Goal: Task Accomplishment & Management: Complete application form

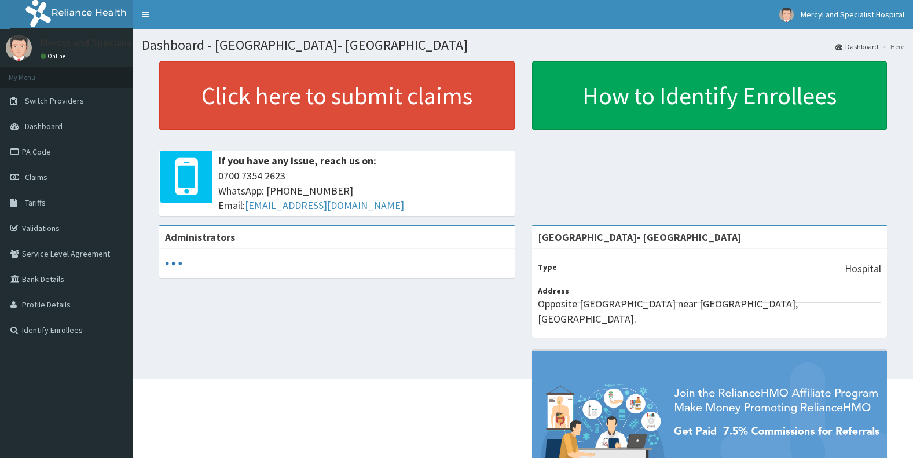
click at [42, 227] on link "Validations" at bounding box center [66, 227] width 133 height 25
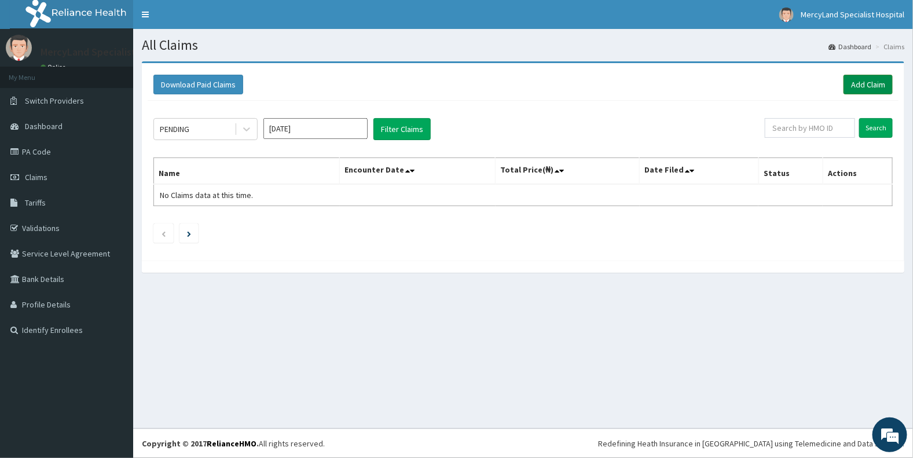
click at [861, 84] on link "Add Claim" at bounding box center [867, 85] width 49 height 20
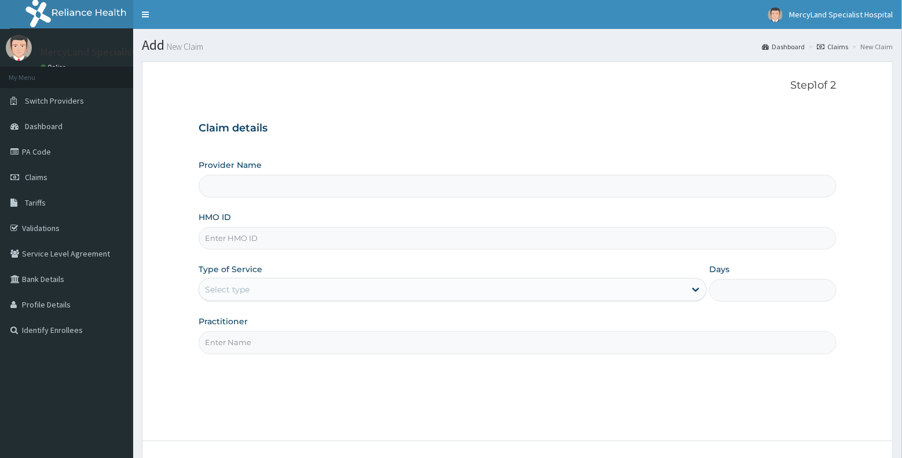
type input "[GEOGRAPHIC_DATA]- [GEOGRAPHIC_DATA]"
click at [284, 239] on input "HMO ID" at bounding box center [518, 238] width 638 height 23
type input "RZZ/10011/A"
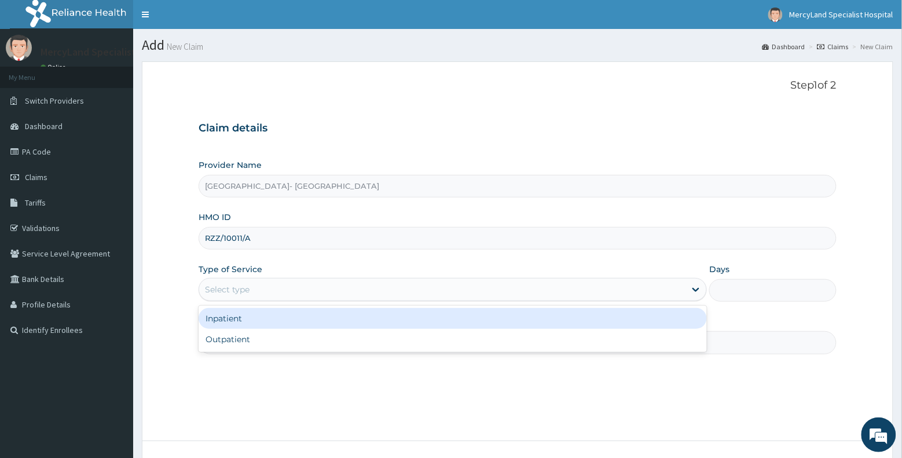
click at [296, 290] on div "Select type" at bounding box center [442, 289] width 486 height 19
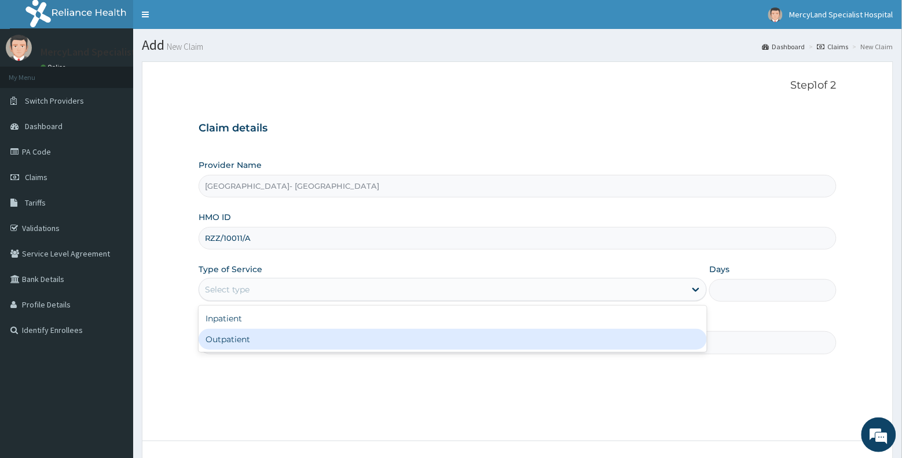
click at [282, 343] on div "Outpatient" at bounding box center [453, 339] width 508 height 21
type input "1"
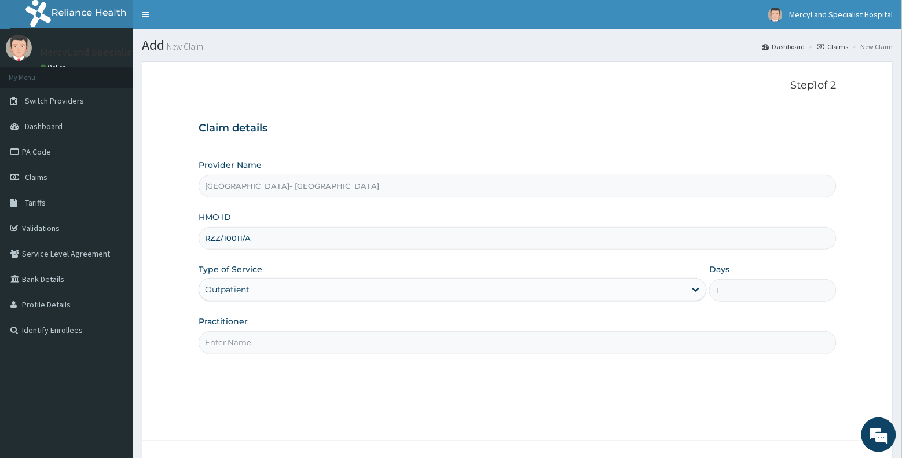
click at [293, 343] on input "Practitioner" at bounding box center [518, 342] width 638 height 23
type input "Dr fubara"
click at [444, 396] on div "Step 1 of 2 Claim details Provider Name Mercyland Specialist Hospital- Port Har…" at bounding box center [518, 250] width 638 height 343
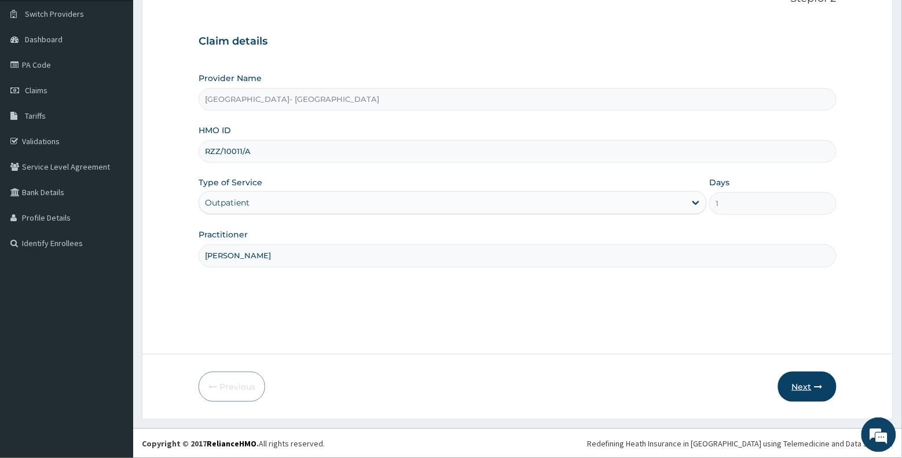
click at [800, 387] on button "Next" at bounding box center [807, 387] width 58 height 30
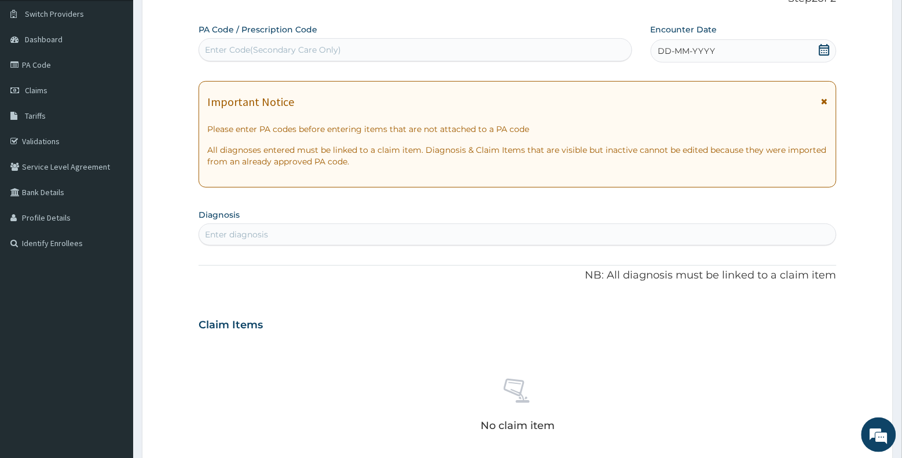
click at [379, 230] on div "Enter diagnosis" at bounding box center [517, 234] width 637 height 19
type input "plasmo"
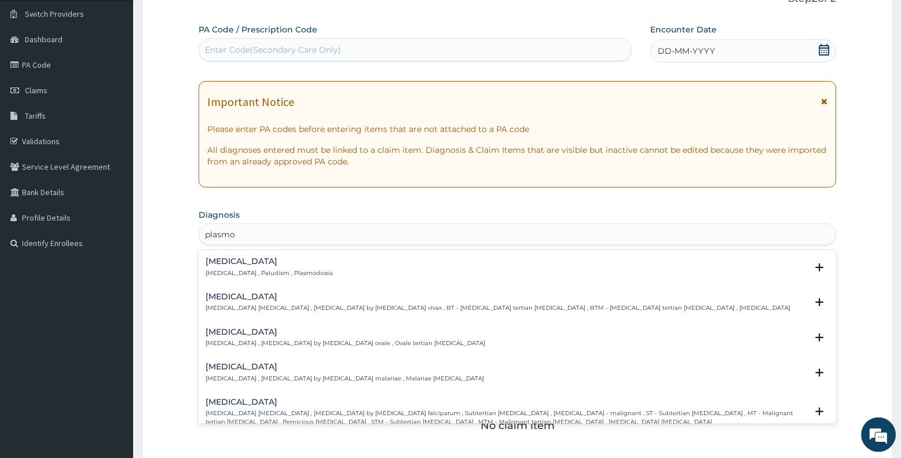
click at [351, 272] on div "Malaria Malaria , Paludism , Plasmodiosis" at bounding box center [517, 267] width 624 height 20
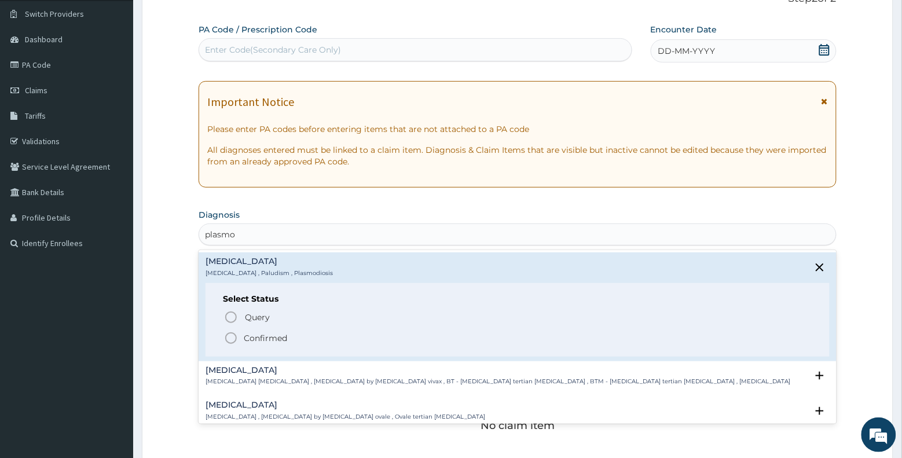
click at [274, 340] on p "Confirmed" at bounding box center [265, 338] width 43 height 12
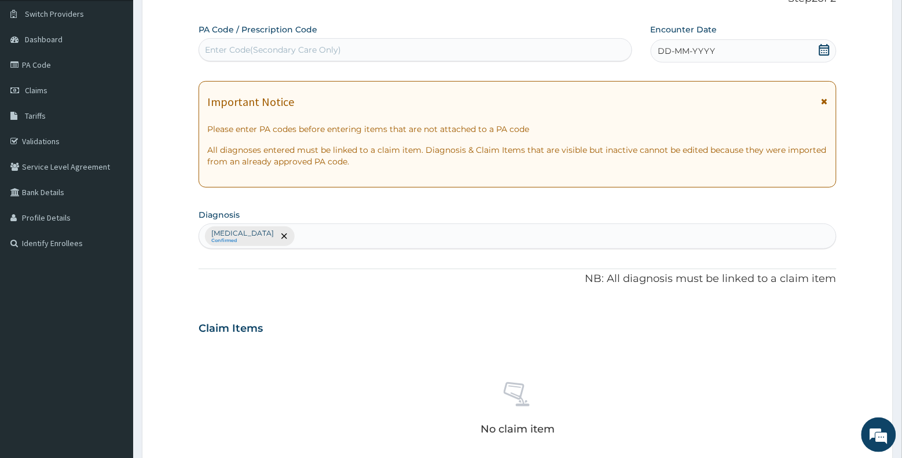
click at [818, 50] on icon at bounding box center [824, 50] width 12 height 12
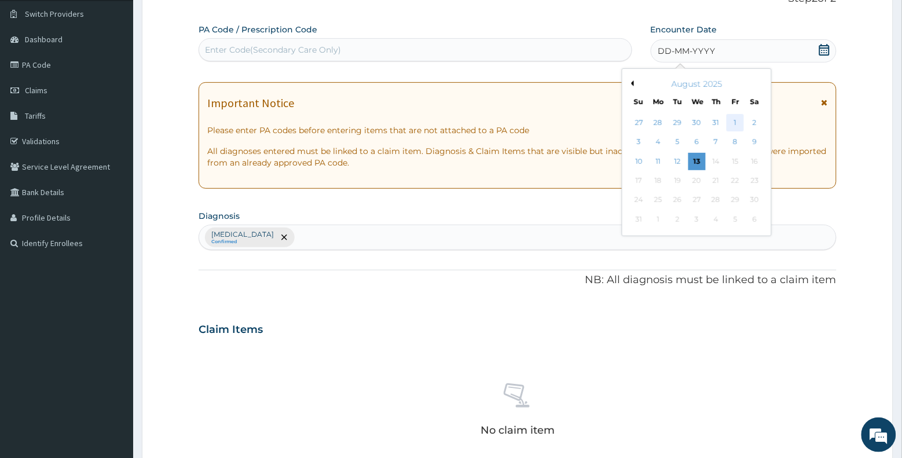
click at [736, 126] on div "1" at bounding box center [734, 122] width 17 height 17
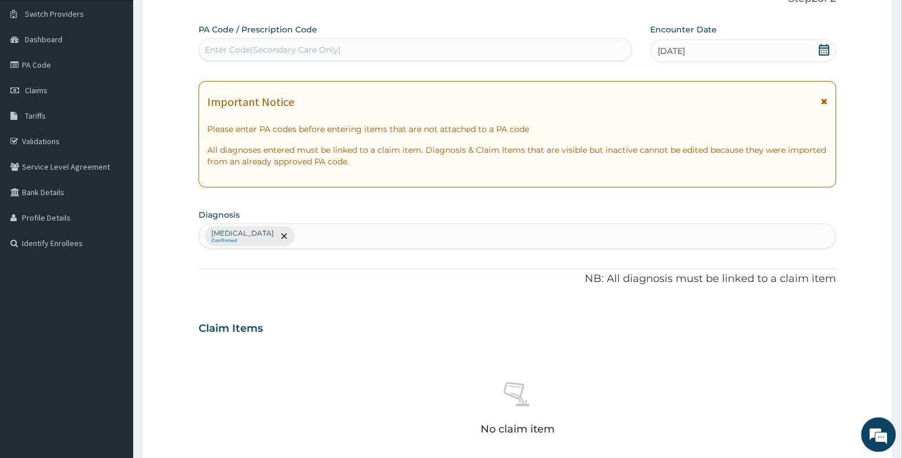
click at [401, 333] on div "Claim Items" at bounding box center [518, 326] width 638 height 30
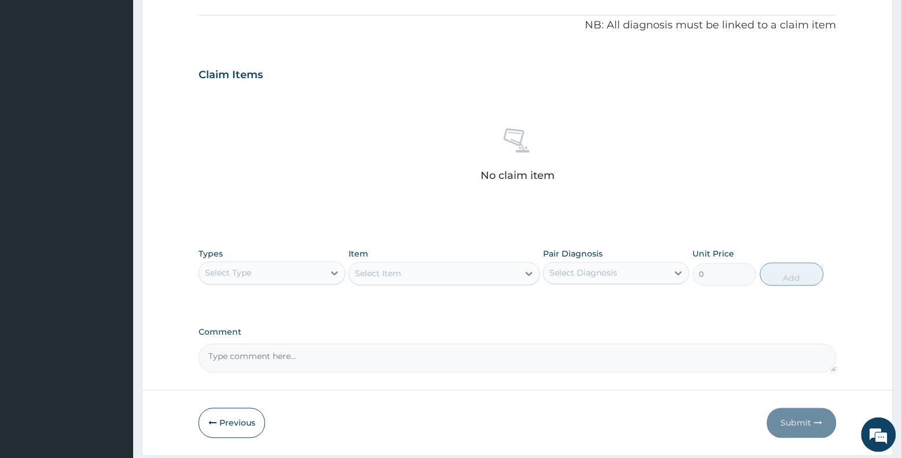
scroll to position [377, 0]
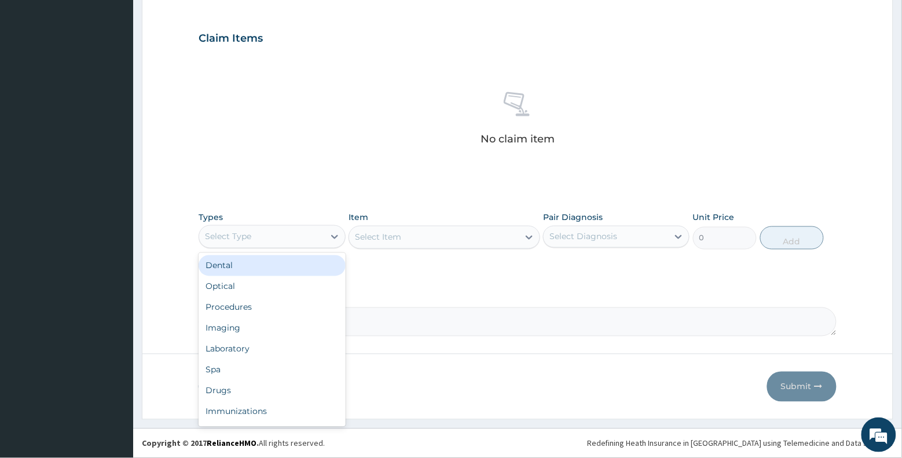
click at [313, 238] on div "Select Type" at bounding box center [261, 236] width 124 height 19
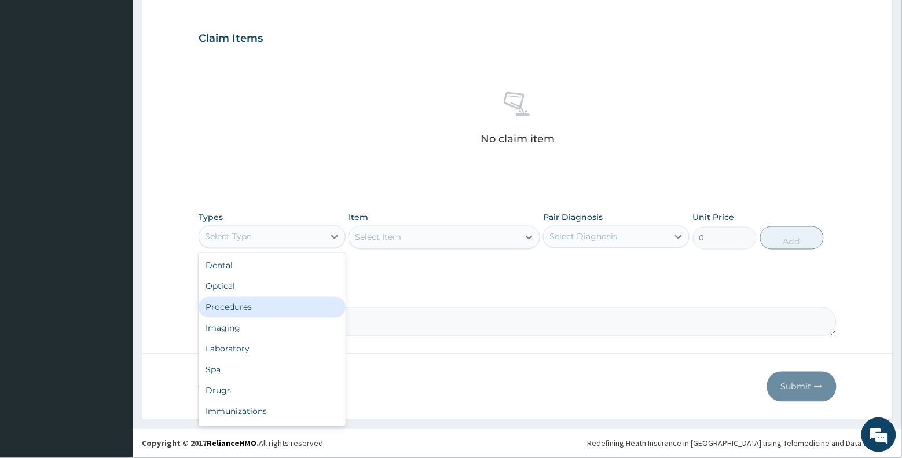
click at [306, 311] on div "Procedures" at bounding box center [272, 307] width 146 height 21
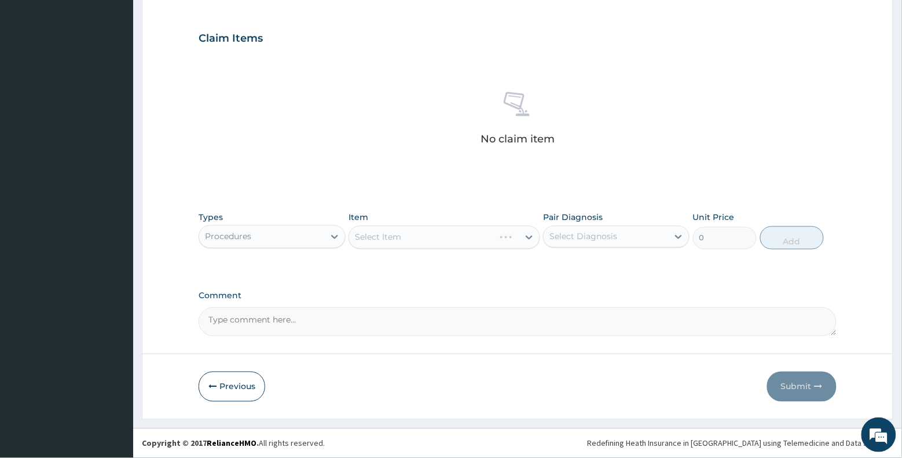
click at [574, 240] on div "Select Diagnosis" at bounding box center [583, 237] width 68 height 12
click at [568, 273] on div "Malaria" at bounding box center [616, 267] width 146 height 24
checkbox input "true"
click at [505, 241] on div "Select Item" at bounding box center [443, 237] width 191 height 23
click at [485, 234] on div "Select Item" at bounding box center [433, 237] width 169 height 19
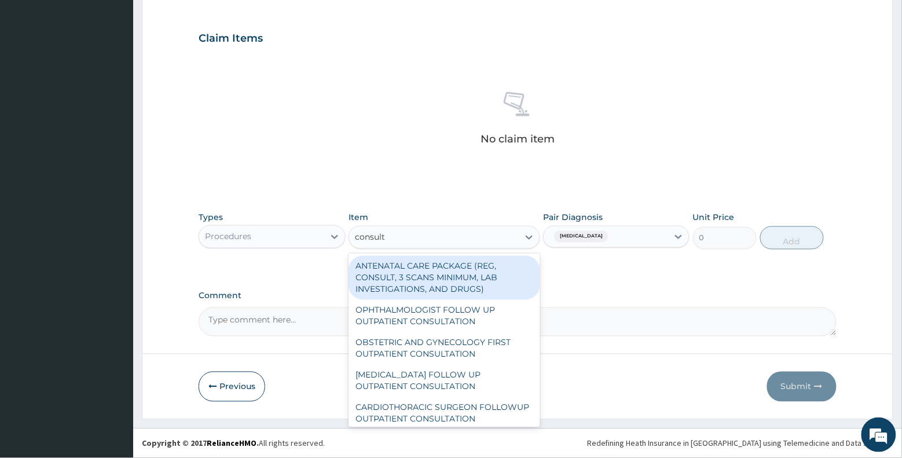
type input "consulta"
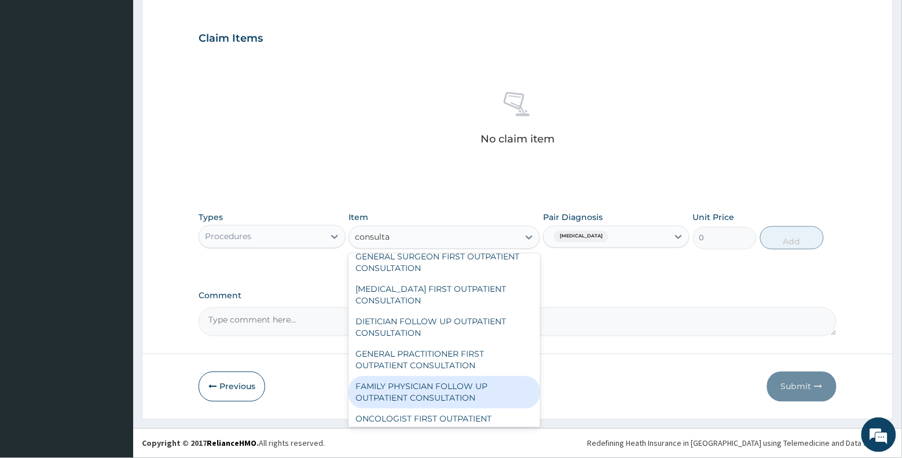
scroll to position [1129, 0]
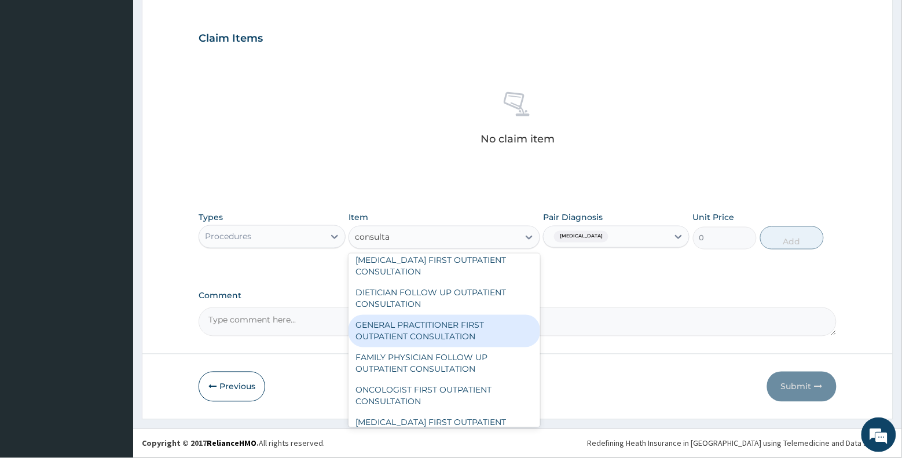
click at [482, 347] on div "GENERAL PRACTITIONER FIRST OUTPATIENT CONSULTATION" at bounding box center [443, 331] width 191 height 32
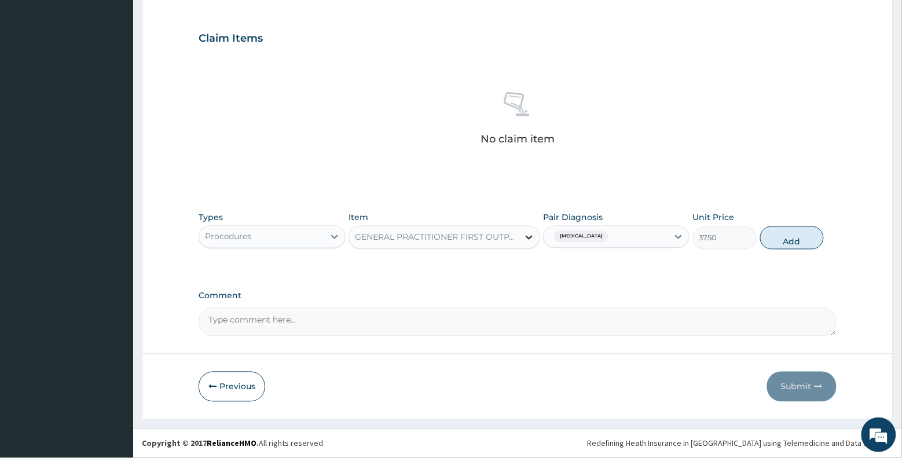
click at [521, 242] on div at bounding box center [529, 237] width 21 height 21
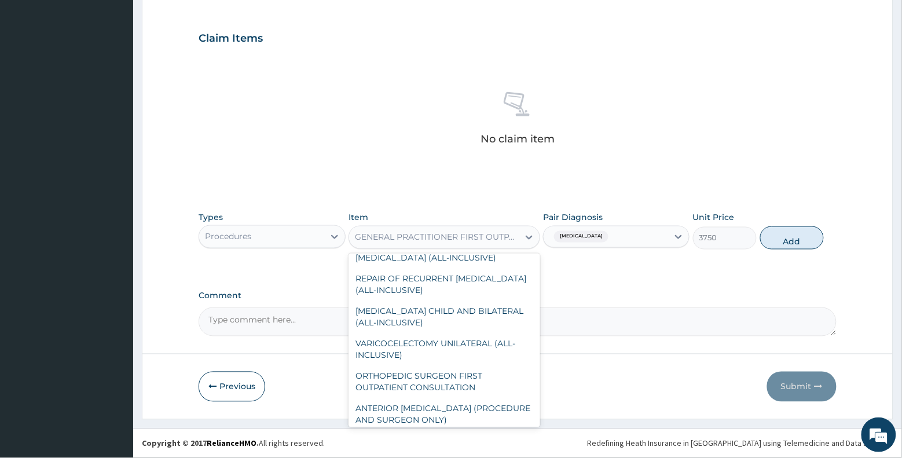
scroll to position [10097, 0]
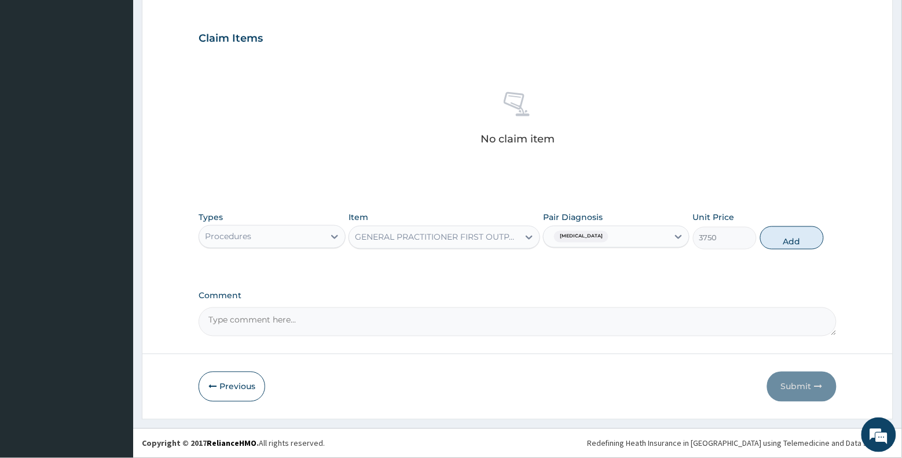
click at [608, 284] on div "PA Code / Prescription Code Enter Code(Secondary Care Only) Encounter Date 01-0…" at bounding box center [518, 35] width 638 height 602
click at [789, 244] on button "Add" at bounding box center [792, 237] width 64 height 23
type input "0"
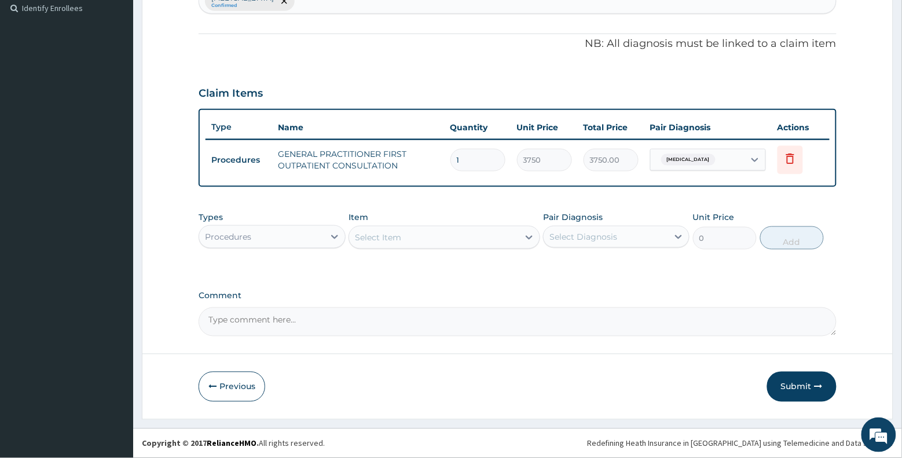
scroll to position [321, 0]
click at [655, 277] on div "PA Code / Prescription Code Enter Code(Secondary Care Only) Encounter Date 01-0…" at bounding box center [518, 63] width 638 height 548
click at [791, 386] on button "Submit" at bounding box center [801, 387] width 69 height 30
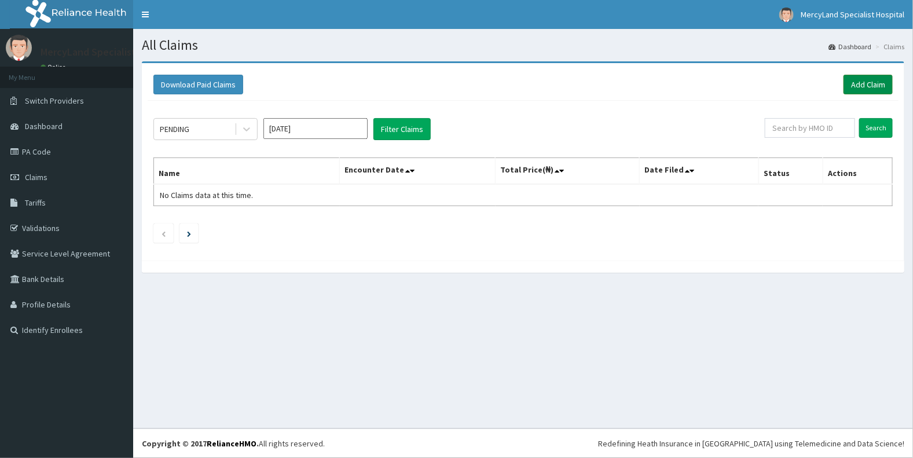
click at [870, 85] on link "Add Claim" at bounding box center [867, 85] width 49 height 20
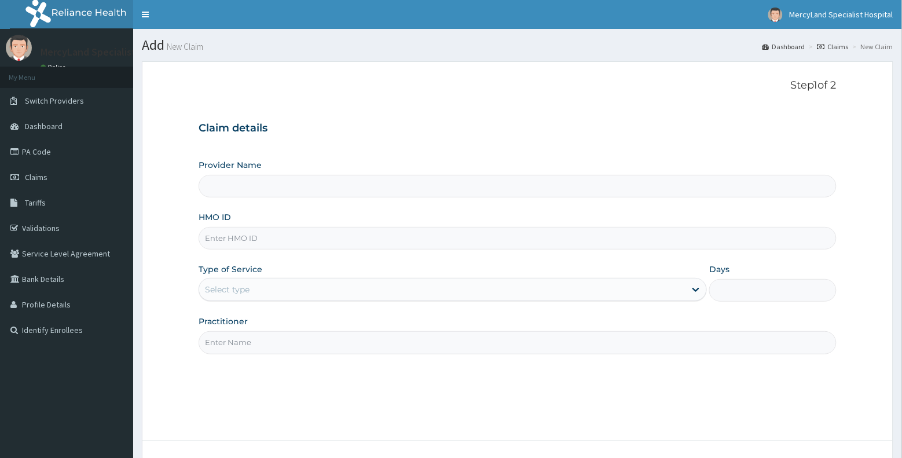
type input "[GEOGRAPHIC_DATA]- [GEOGRAPHIC_DATA]"
click at [255, 238] on input "HMO ID" at bounding box center [518, 238] width 638 height 23
type input "WSD/10013/A"
click at [304, 286] on div "Select type" at bounding box center [442, 289] width 486 height 19
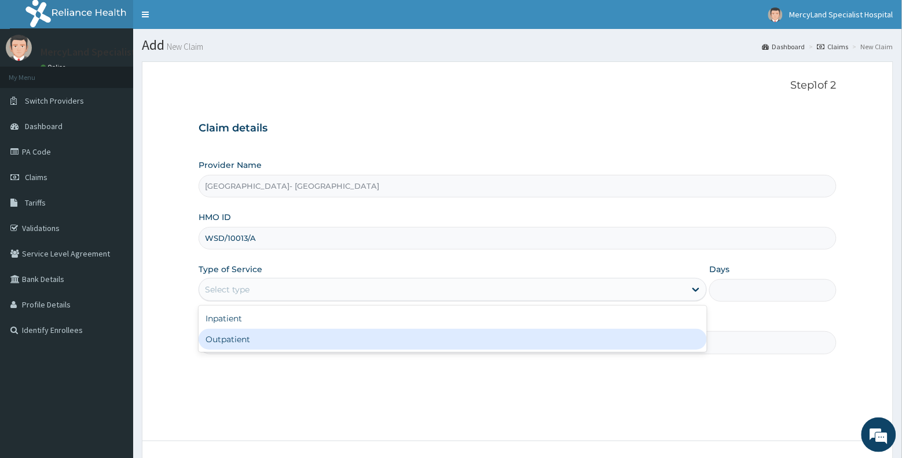
click at [282, 340] on div "Outpatient" at bounding box center [453, 339] width 508 height 21
type input "1"
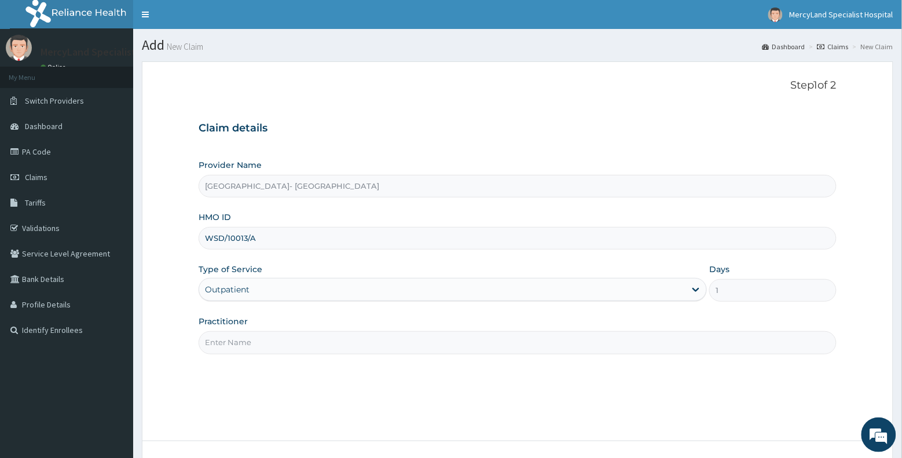
click at [316, 351] on input "Practitioner" at bounding box center [518, 342] width 638 height 23
type input "Dr fubara"
click at [444, 385] on div "Step 1 of 2 Claim details Provider Name Mercyland Specialist Hospital- Port Har…" at bounding box center [518, 250] width 638 height 343
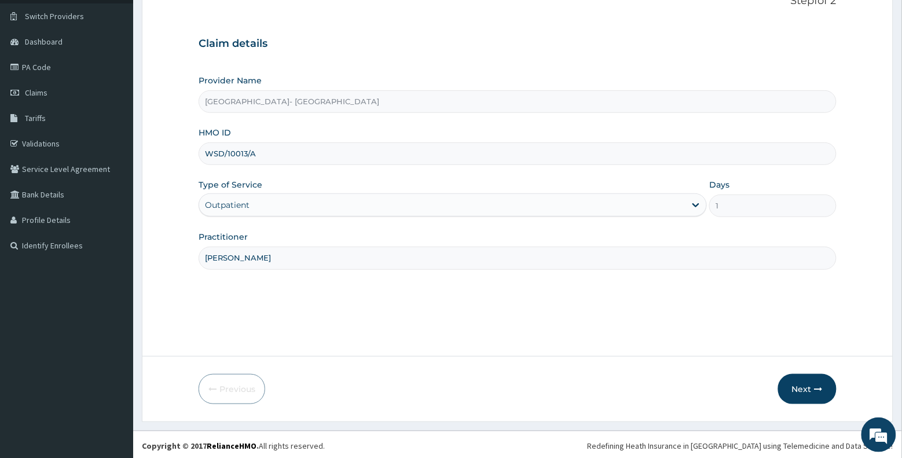
scroll to position [87, 0]
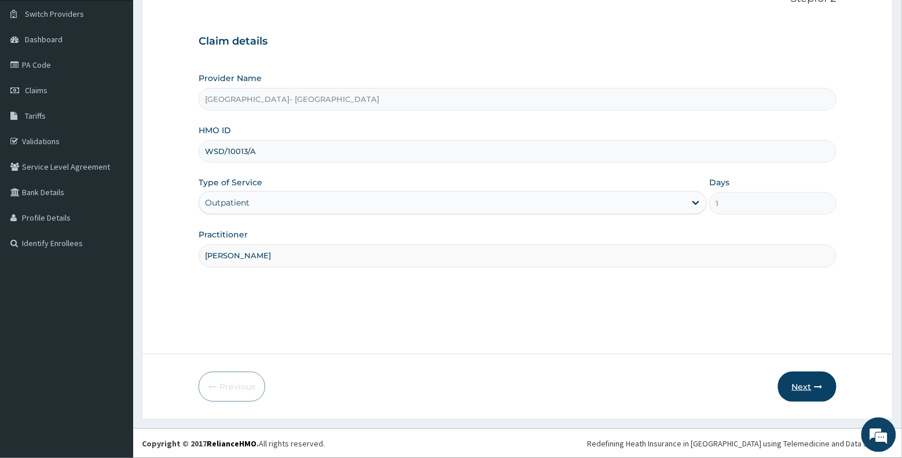
click at [804, 389] on button "Next" at bounding box center [807, 387] width 58 height 30
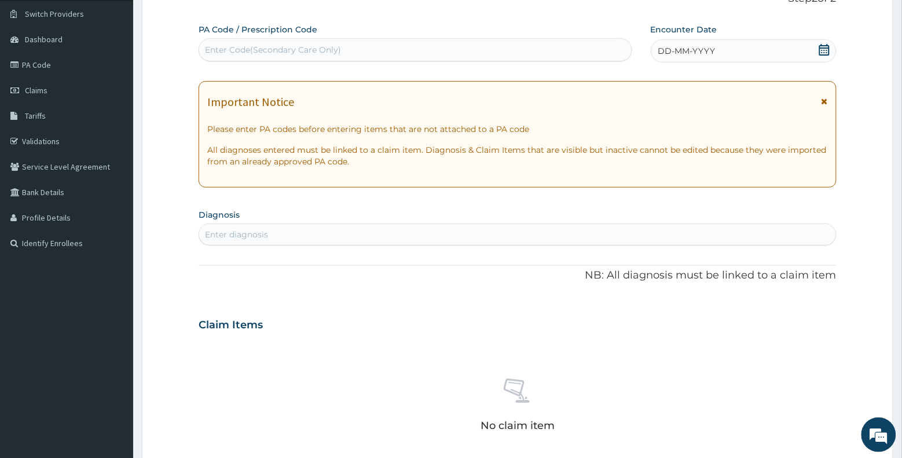
click at [783, 52] on div "DD-MM-YYYY" at bounding box center [744, 50] width 186 height 23
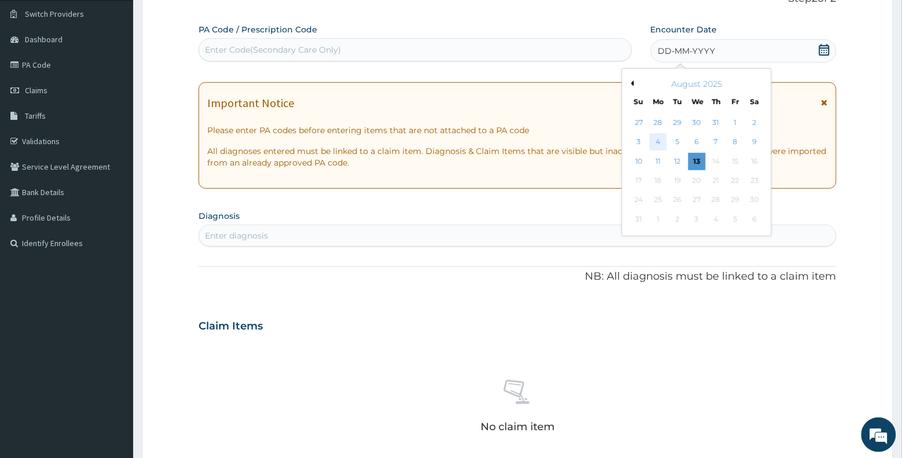
click at [660, 143] on div "4" at bounding box center [657, 142] width 17 height 17
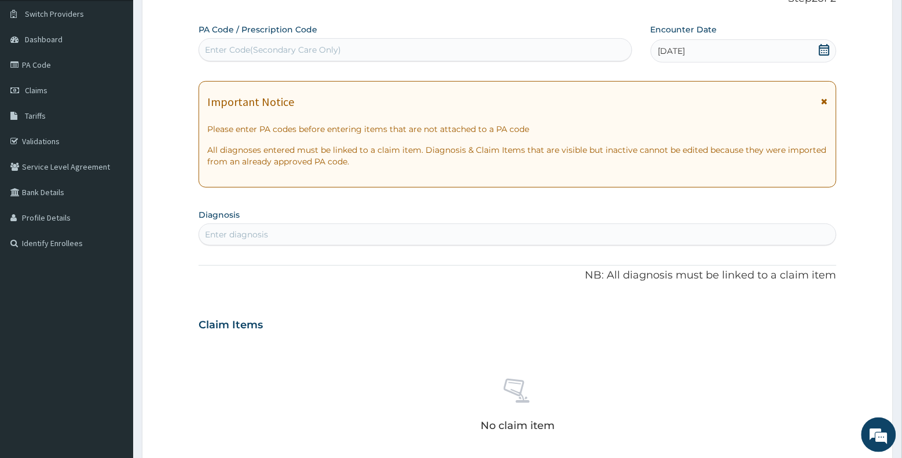
click at [483, 305] on div "PA Code / Prescription Code Enter Code(Secondary Care Only) Encounter Date 04-0…" at bounding box center [518, 323] width 638 height 599
click at [389, 229] on div "Enter diagnosis" at bounding box center [517, 234] width 637 height 19
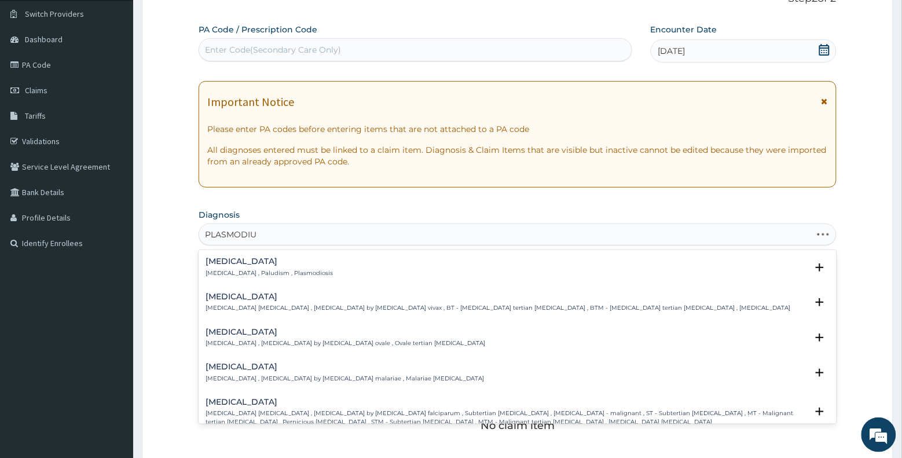
type input "PLASMODIUM"
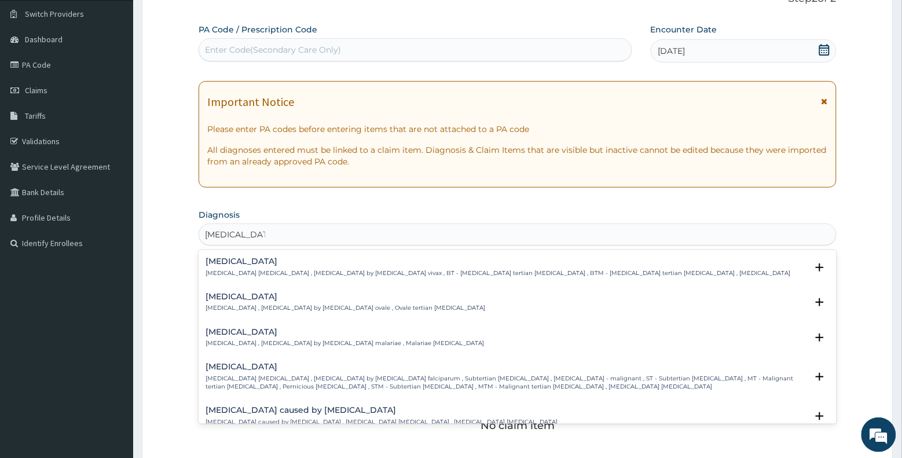
click at [284, 372] on div "Falciparum malaria Falciparum malaria , Malignant tertian malaria , Malaria by …" at bounding box center [505, 376] width 601 height 28
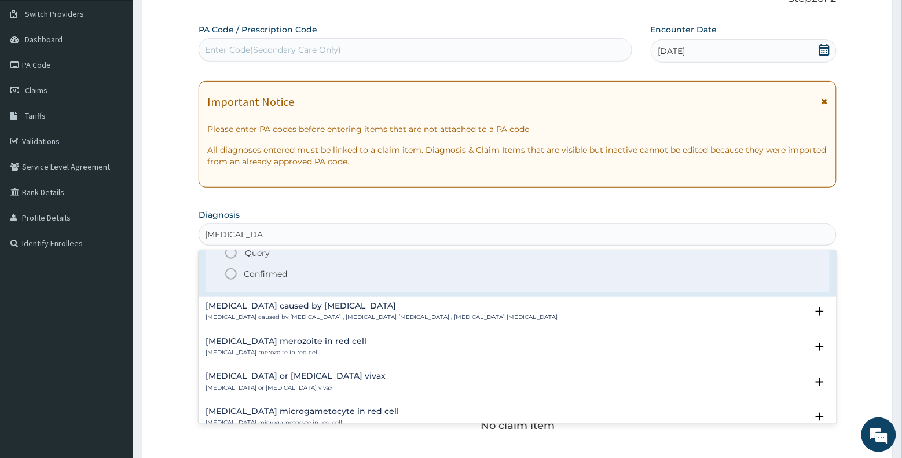
scroll to position [159, 0]
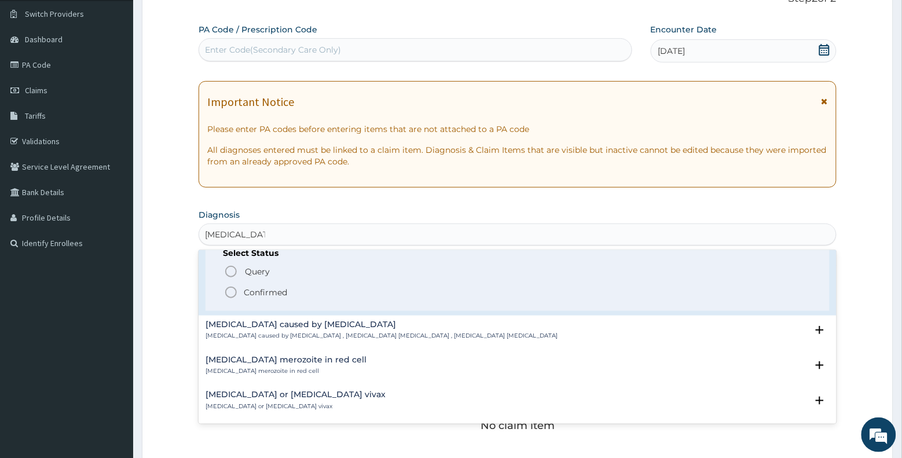
click at [266, 293] on p "Confirmed" at bounding box center [265, 292] width 43 height 12
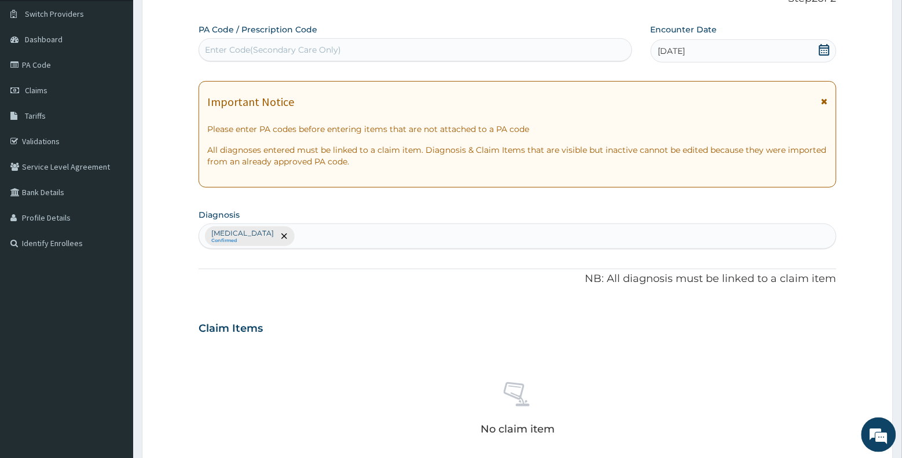
click at [402, 320] on div "Claim Items" at bounding box center [518, 326] width 638 height 30
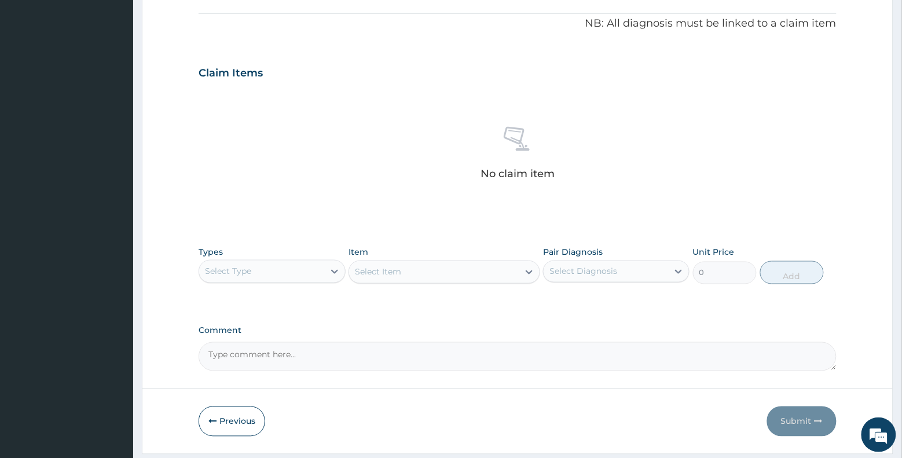
scroll to position [377, 0]
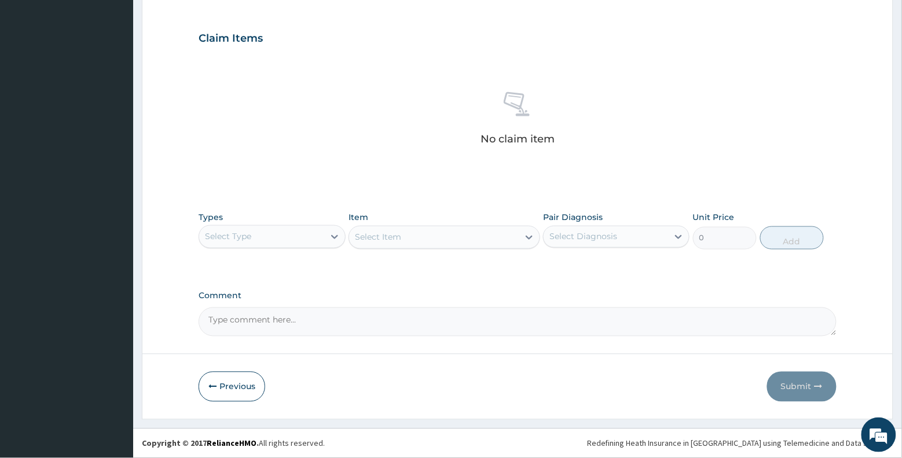
click at [304, 236] on div "Select Type" at bounding box center [261, 236] width 124 height 19
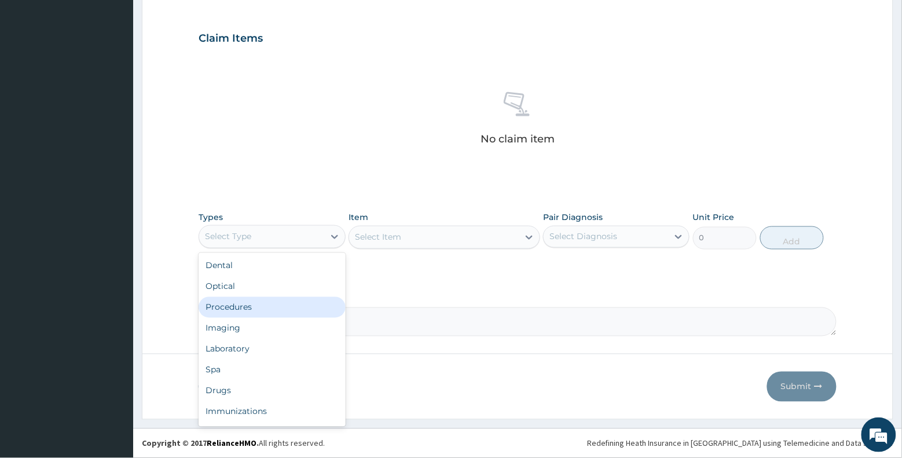
click at [275, 308] on div "Procedures" at bounding box center [272, 307] width 146 height 21
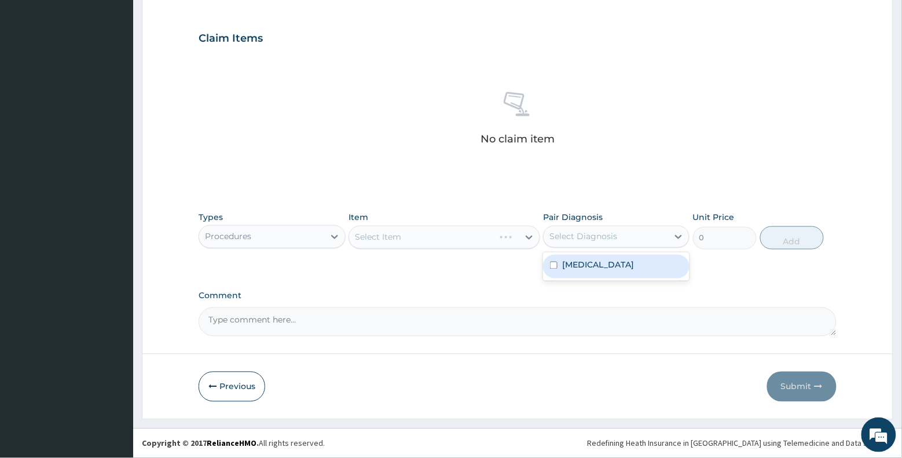
click at [588, 234] on div "Select Diagnosis" at bounding box center [583, 237] width 68 height 12
click at [575, 265] on label "Falciparum malaria" at bounding box center [598, 265] width 72 height 12
checkbox input "true"
click at [504, 233] on div "Select Item" at bounding box center [443, 237] width 191 height 23
click at [482, 235] on div "Select Item" at bounding box center [433, 237] width 169 height 19
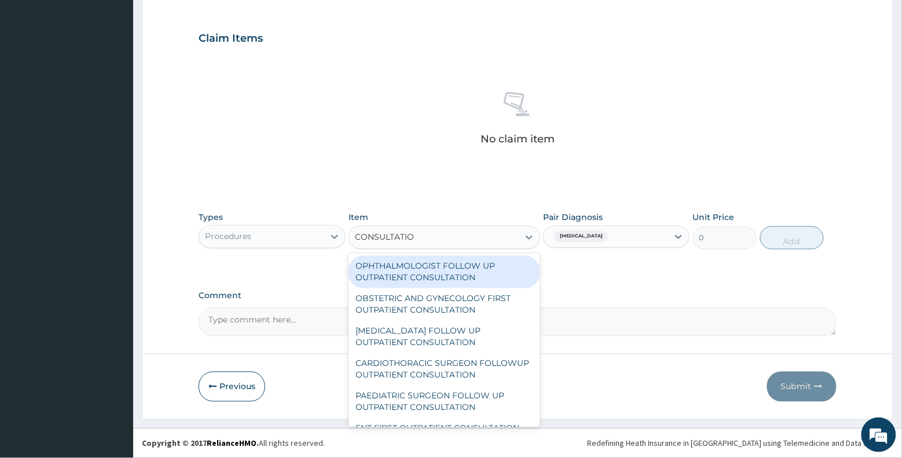
type input "CONSULTATION"
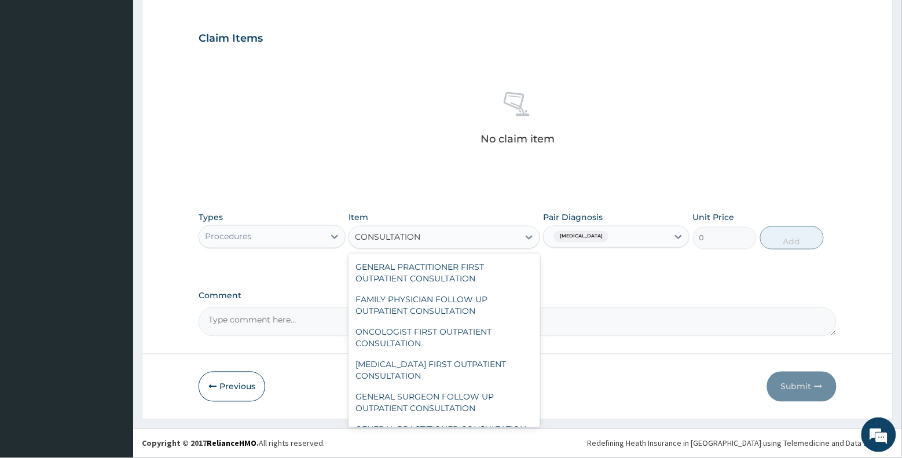
scroll to position [1215, 0]
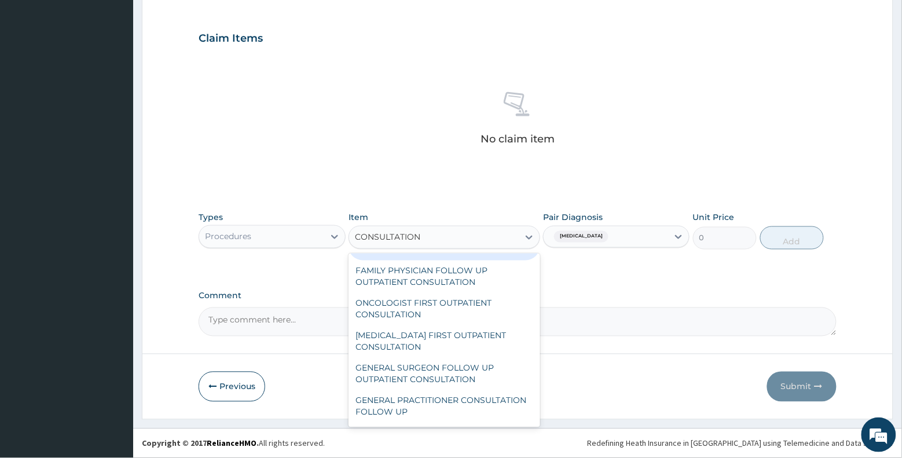
click at [461, 260] on div "GENERAL PRACTITIONER FIRST OUTPATIENT CONSULTATION" at bounding box center [443, 244] width 191 height 32
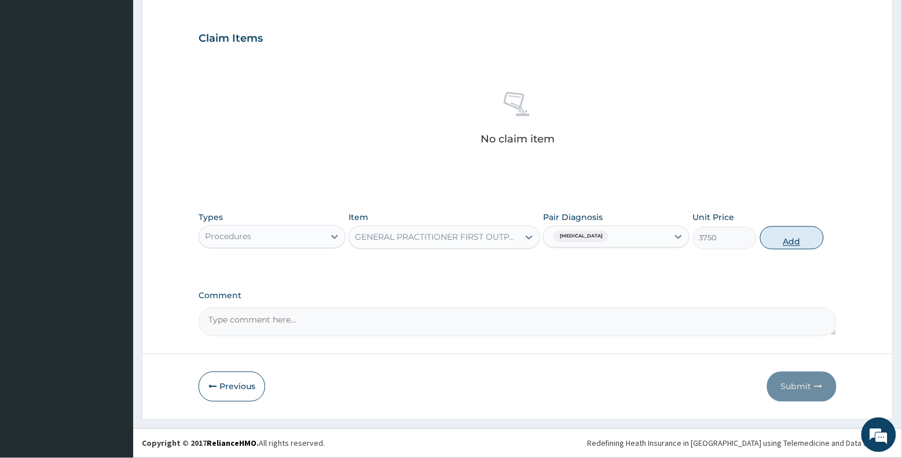
click at [789, 239] on button "Add" at bounding box center [792, 237] width 64 height 23
type input "0"
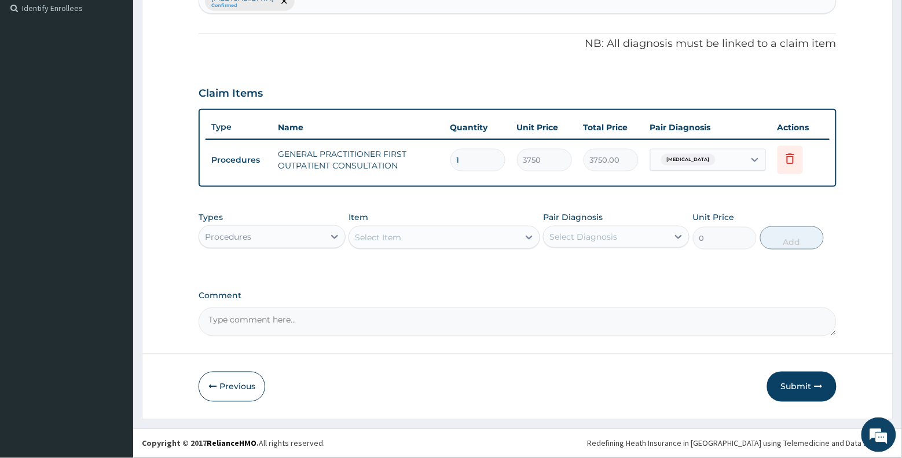
scroll to position [321, 0]
click at [791, 388] on button "Submit" at bounding box center [801, 387] width 69 height 30
